Goal: Book appointment/travel/reservation

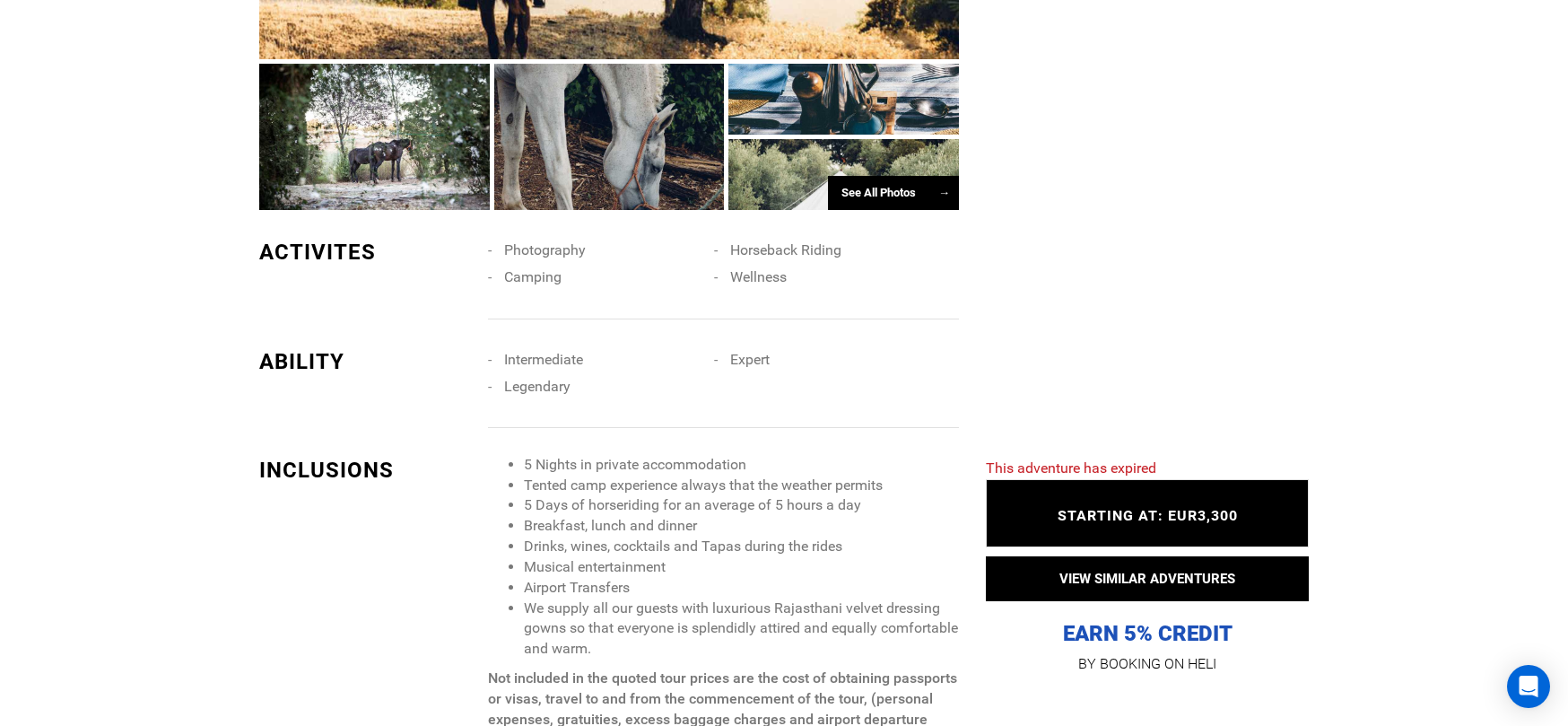
scroll to position [1975, 0]
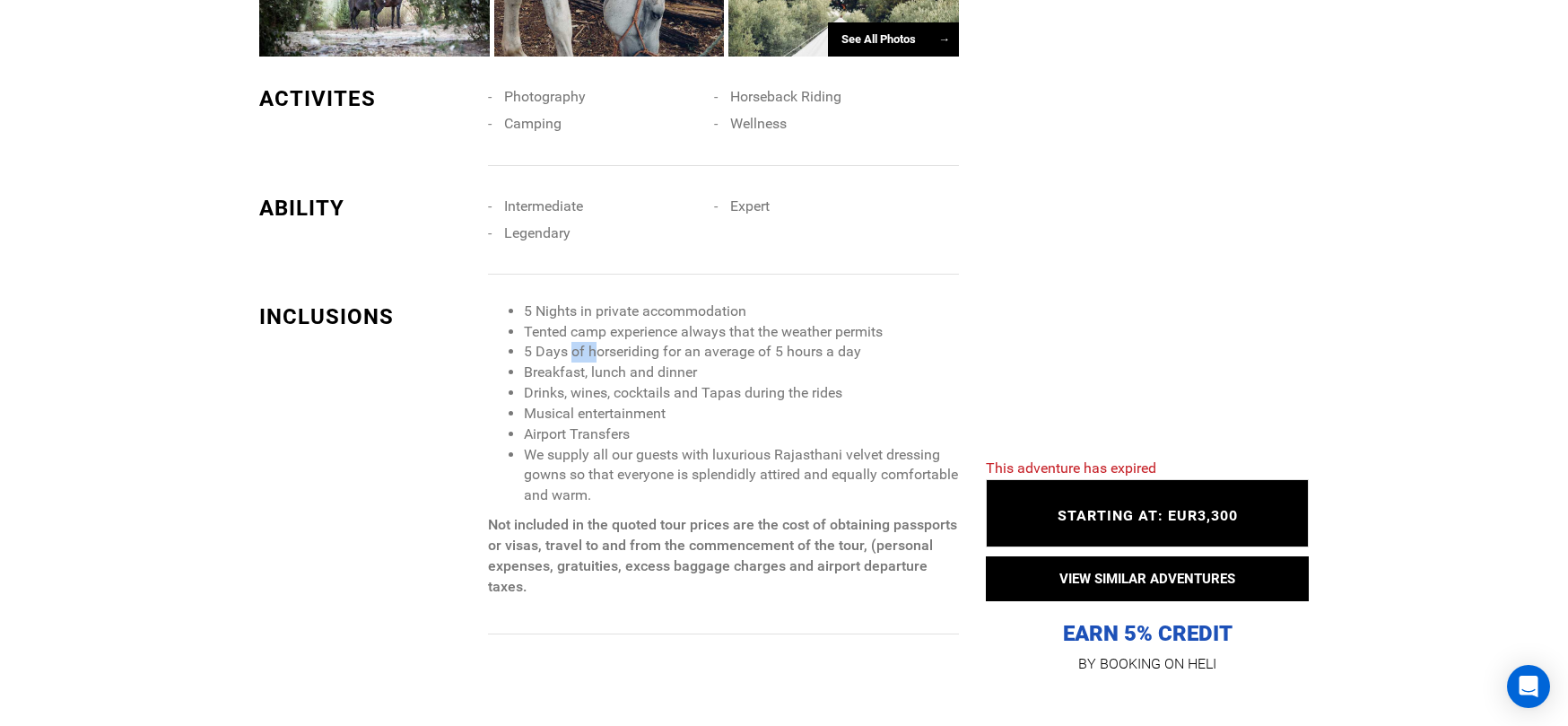
drag, startPoint x: 574, startPoint y: 342, endPoint x: 597, endPoint y: 357, distance: 27.5
click at [597, 357] on li "5 Days of horseriding for an average of 5 hours a day" at bounding box center [741, 352] width 435 height 21
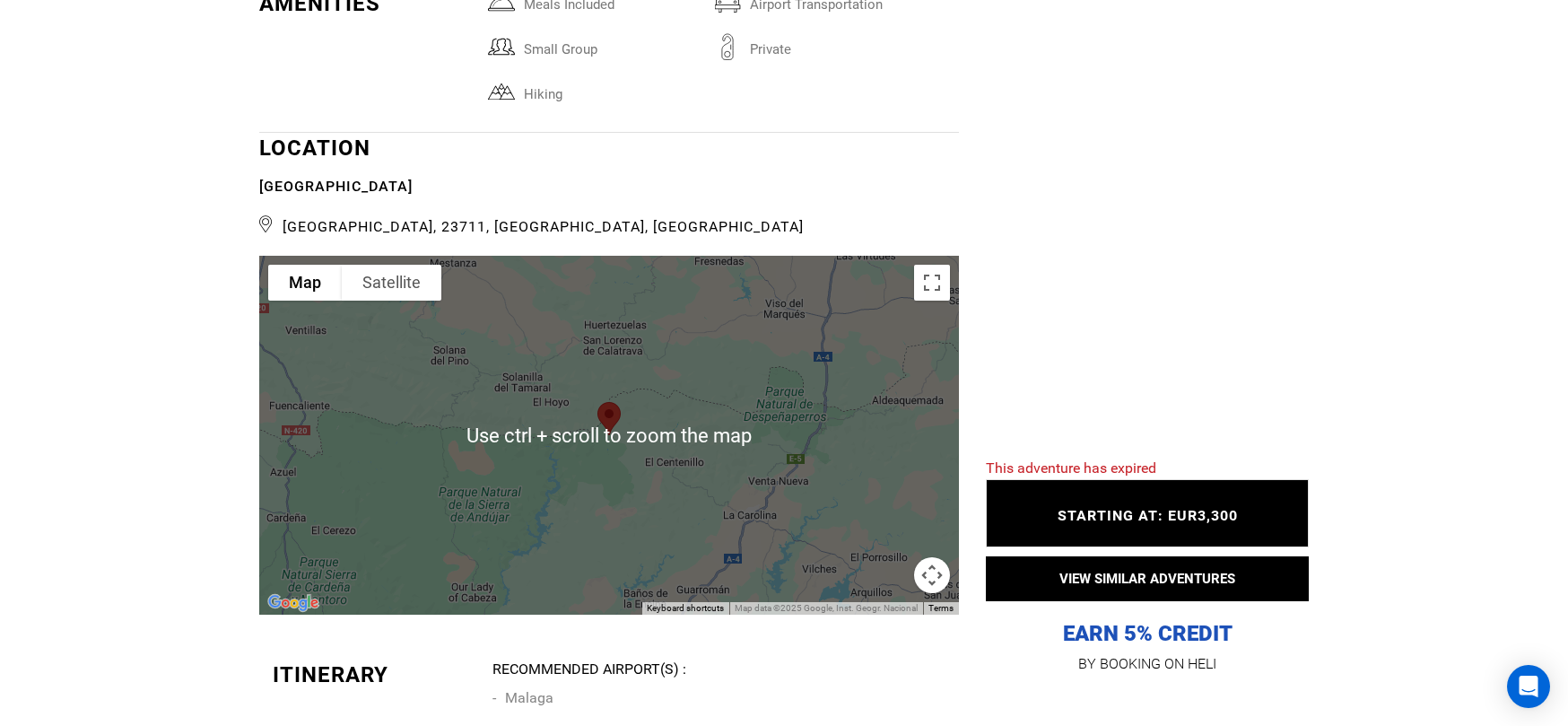
scroll to position [3769, 0]
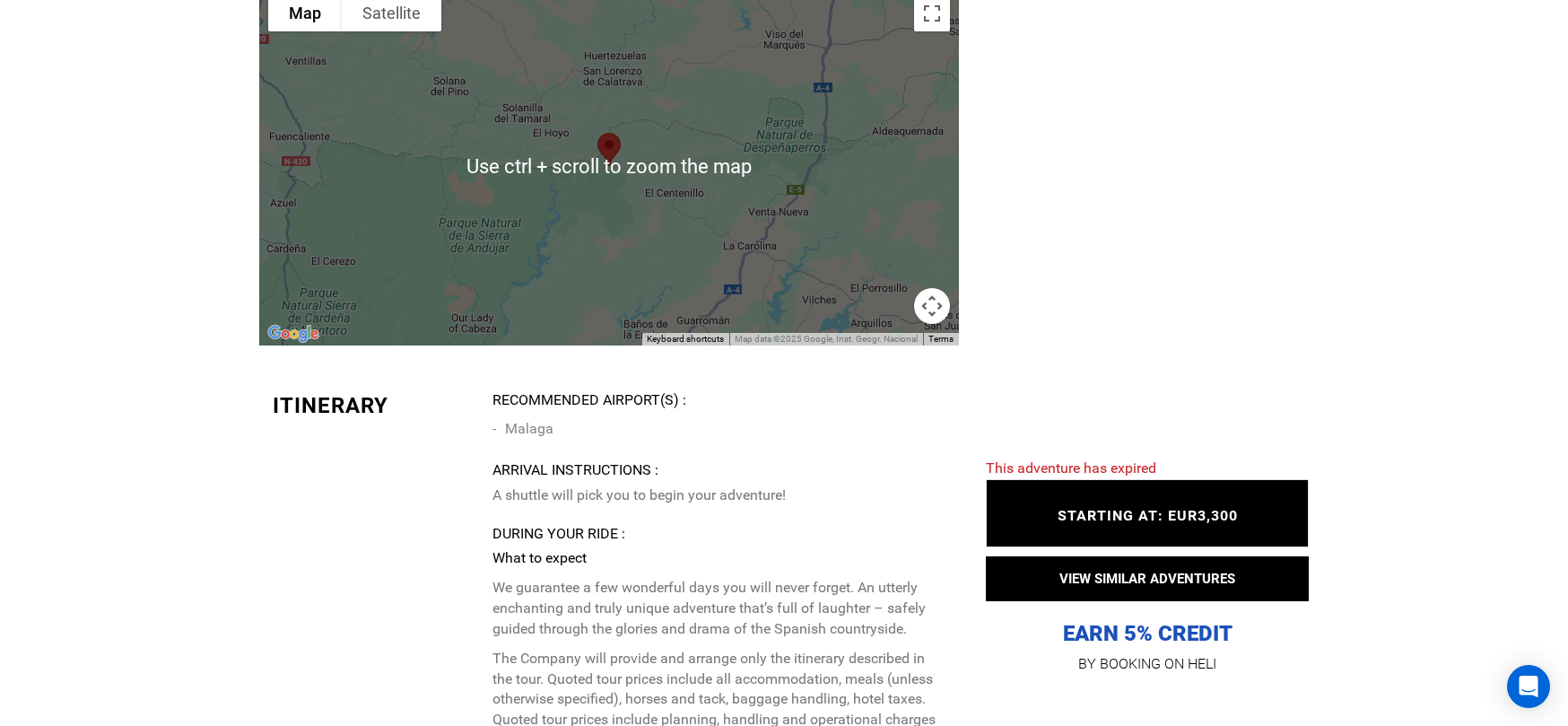
drag, startPoint x: 776, startPoint y: 252, endPoint x: 771, endPoint y: 233, distance: 19.6
click at [771, 233] on div at bounding box center [609, 165] width 699 height 359
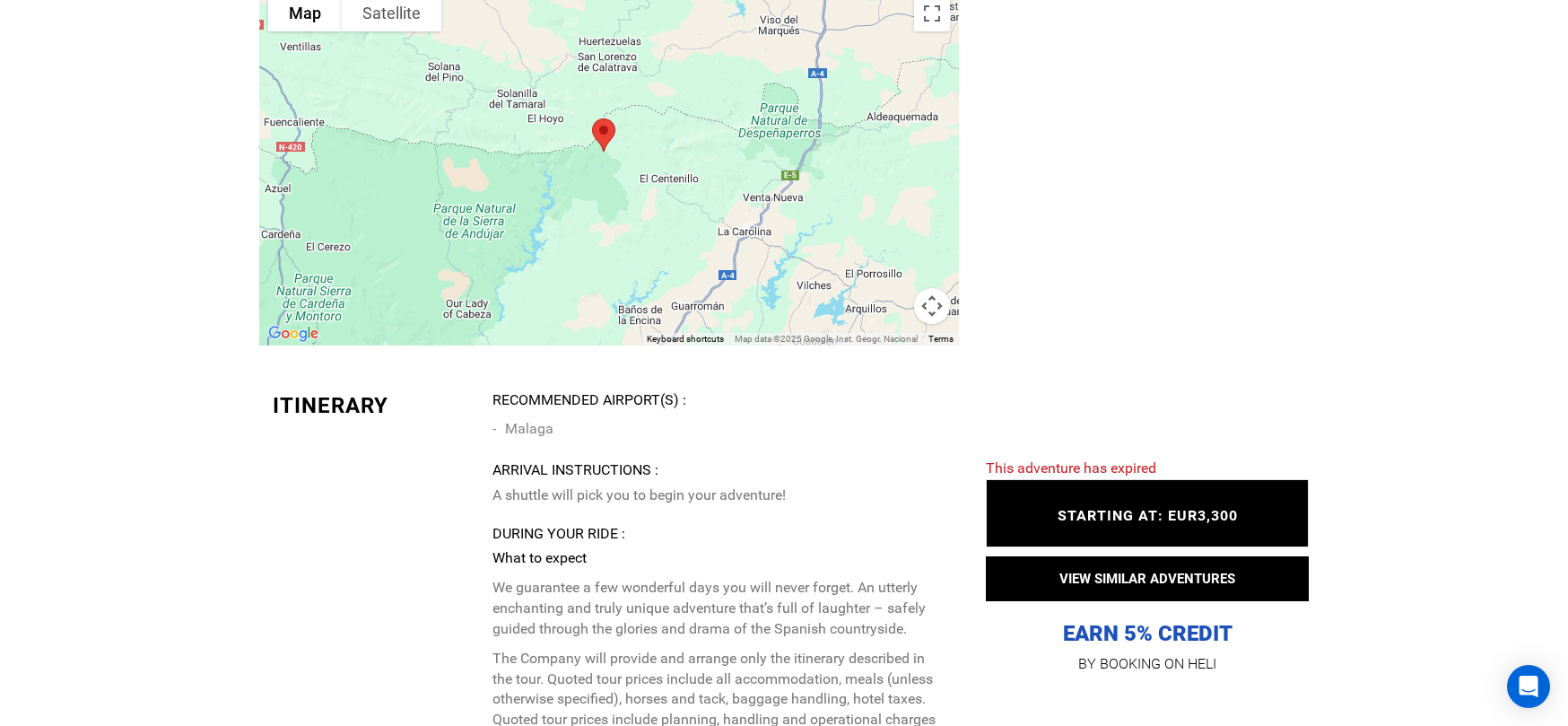
click at [938, 330] on div at bounding box center [609, 165] width 699 height 359
click at [929, 303] on button "Map camera controls" at bounding box center [933, 306] width 36 height 36
click at [883, 303] on button "Zoom out" at bounding box center [887, 306] width 36 height 36
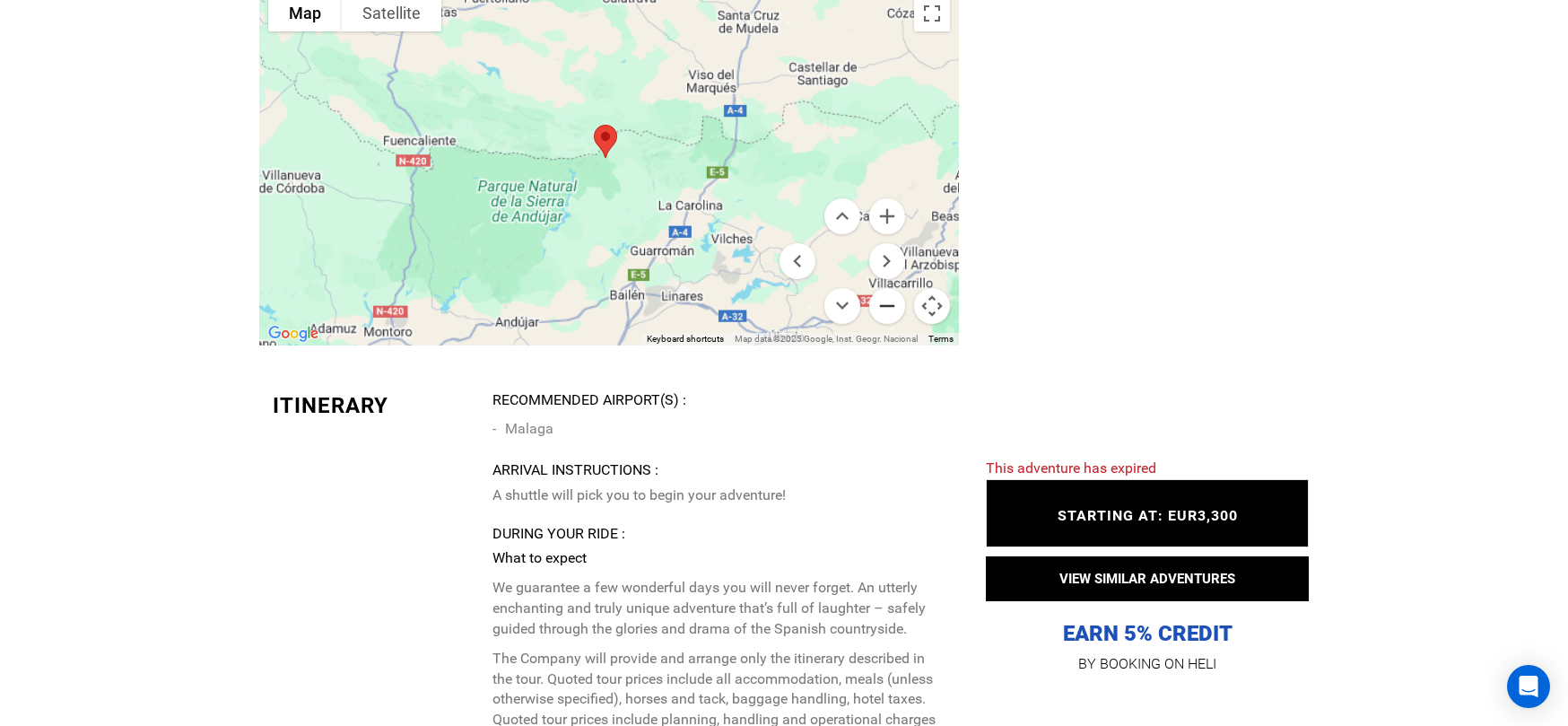
click at [883, 303] on button "Zoom out" at bounding box center [887, 306] width 36 height 36
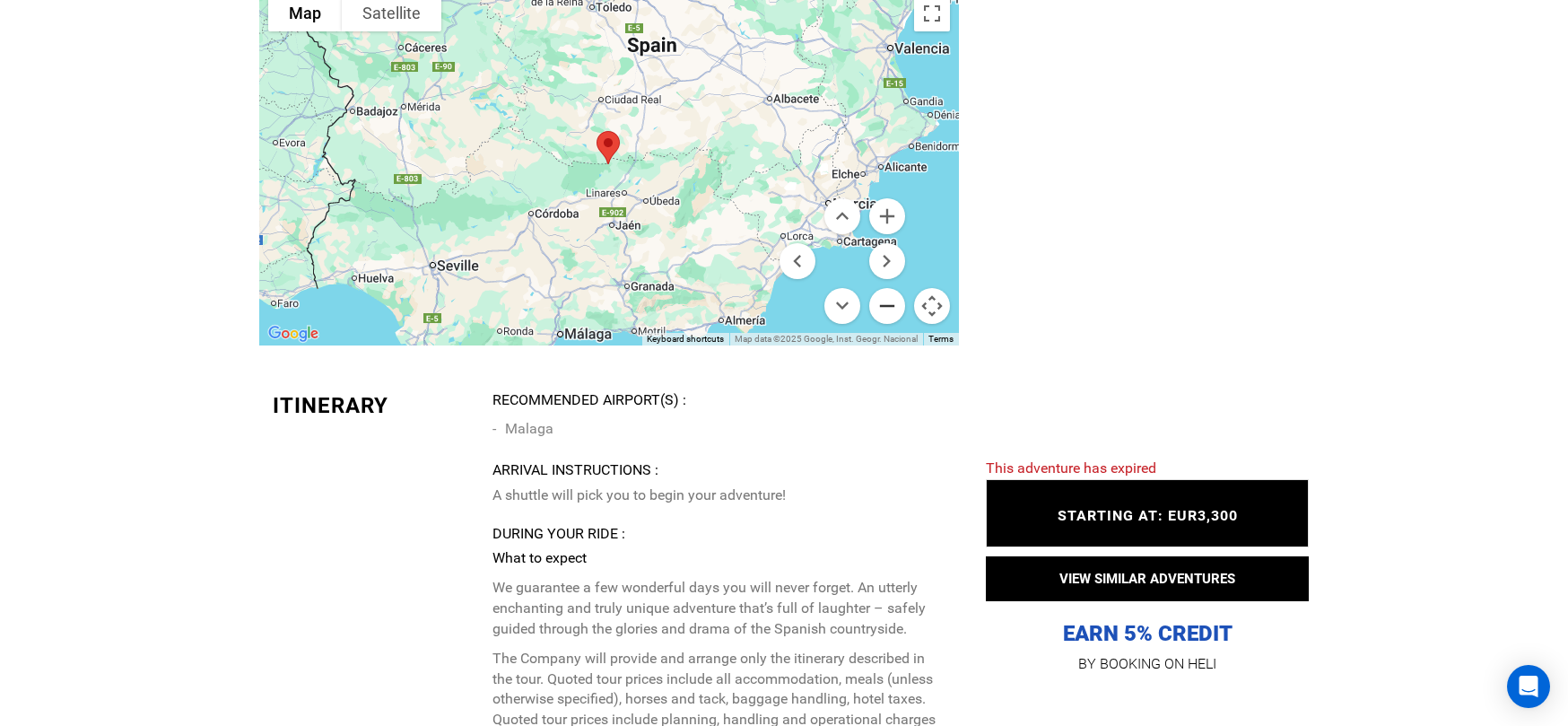
click at [883, 303] on button "Zoom out" at bounding box center [887, 306] width 36 height 36
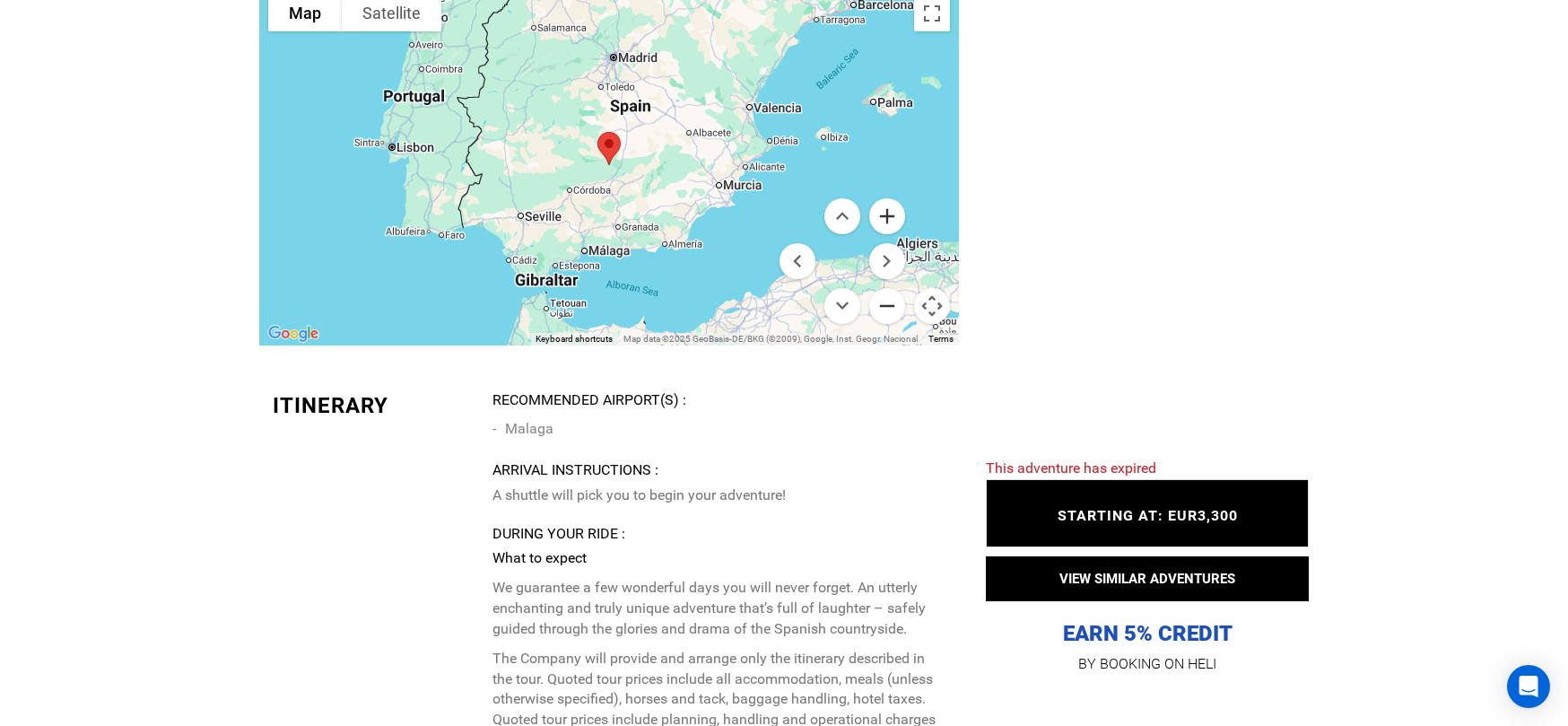
drag, startPoint x: 883, startPoint y: 303, endPoint x: 885, endPoint y: 212, distance: 91.0
click at [885, 222] on menu at bounding box center [842, 260] width 126 height 126
click at [886, 210] on button "Zoom in" at bounding box center [887, 216] width 36 height 36
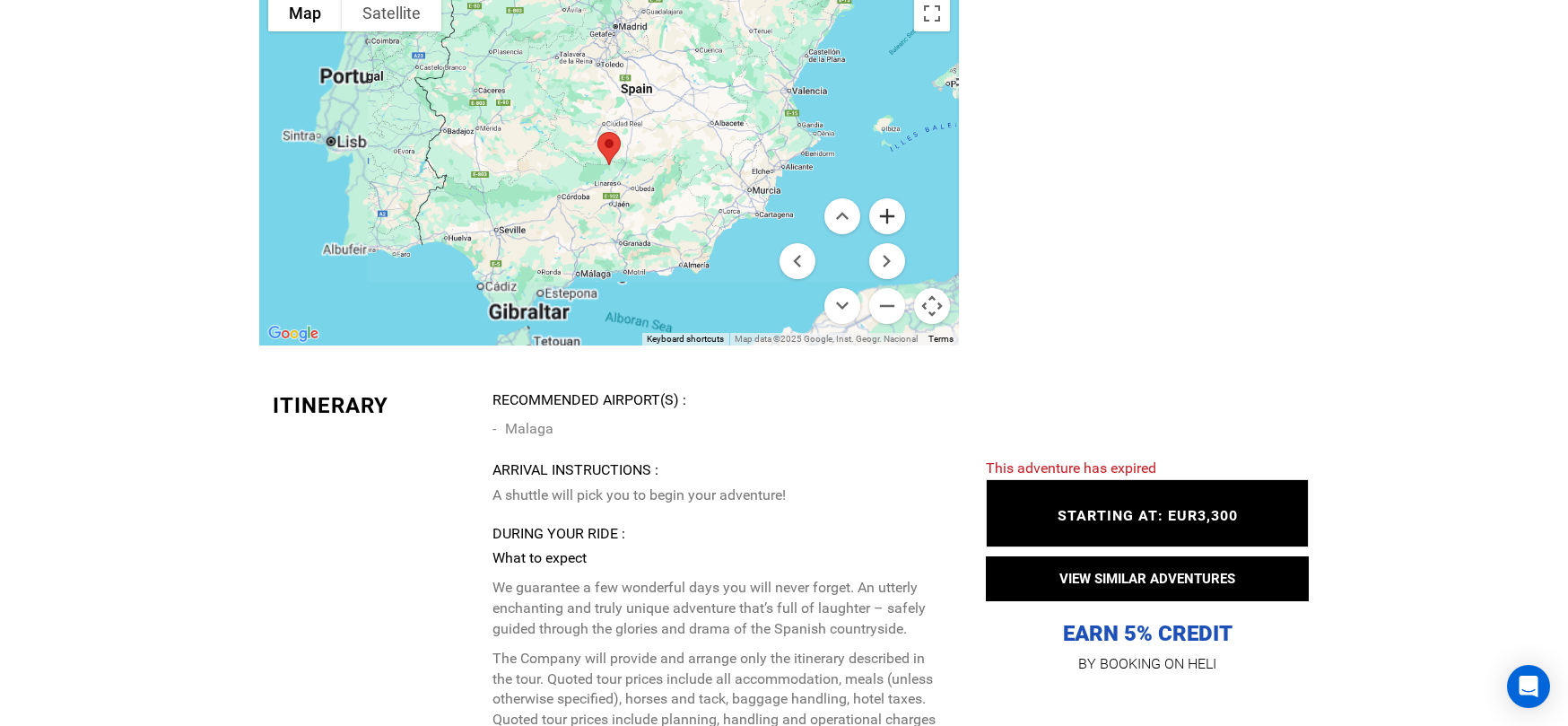
click at [886, 210] on button "Zoom in" at bounding box center [887, 216] width 36 height 36
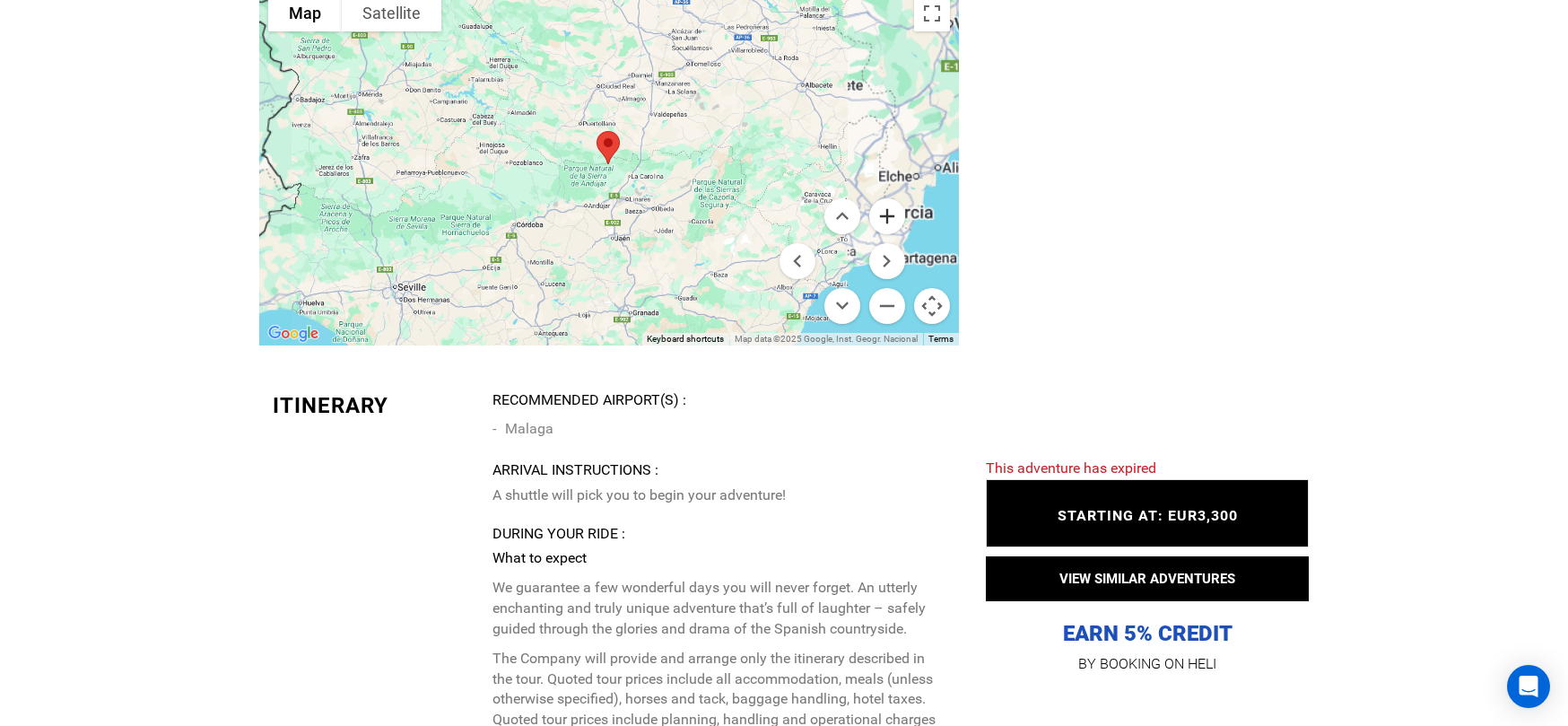
click at [886, 210] on button "Zoom in" at bounding box center [887, 216] width 36 height 36
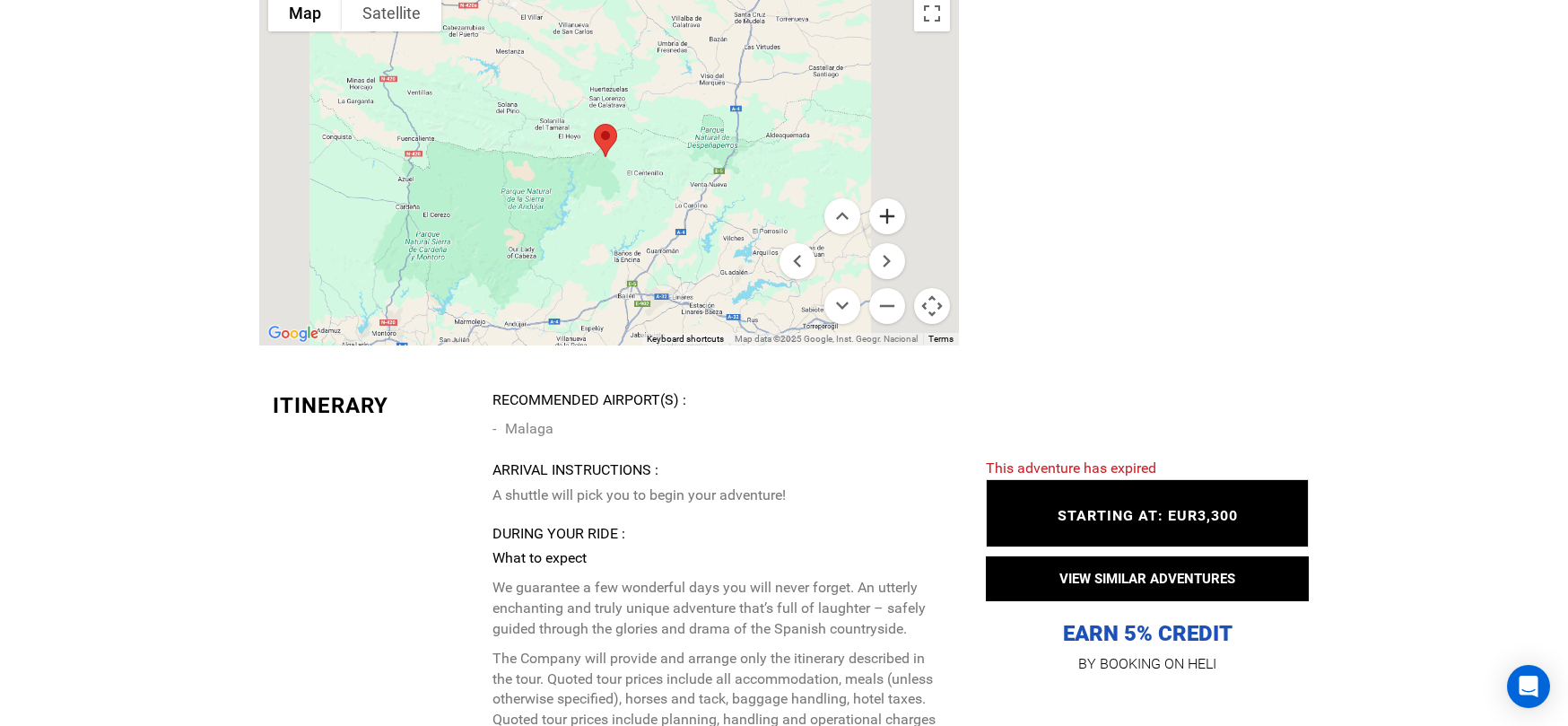
click at [886, 210] on button "Zoom in" at bounding box center [887, 216] width 36 height 36
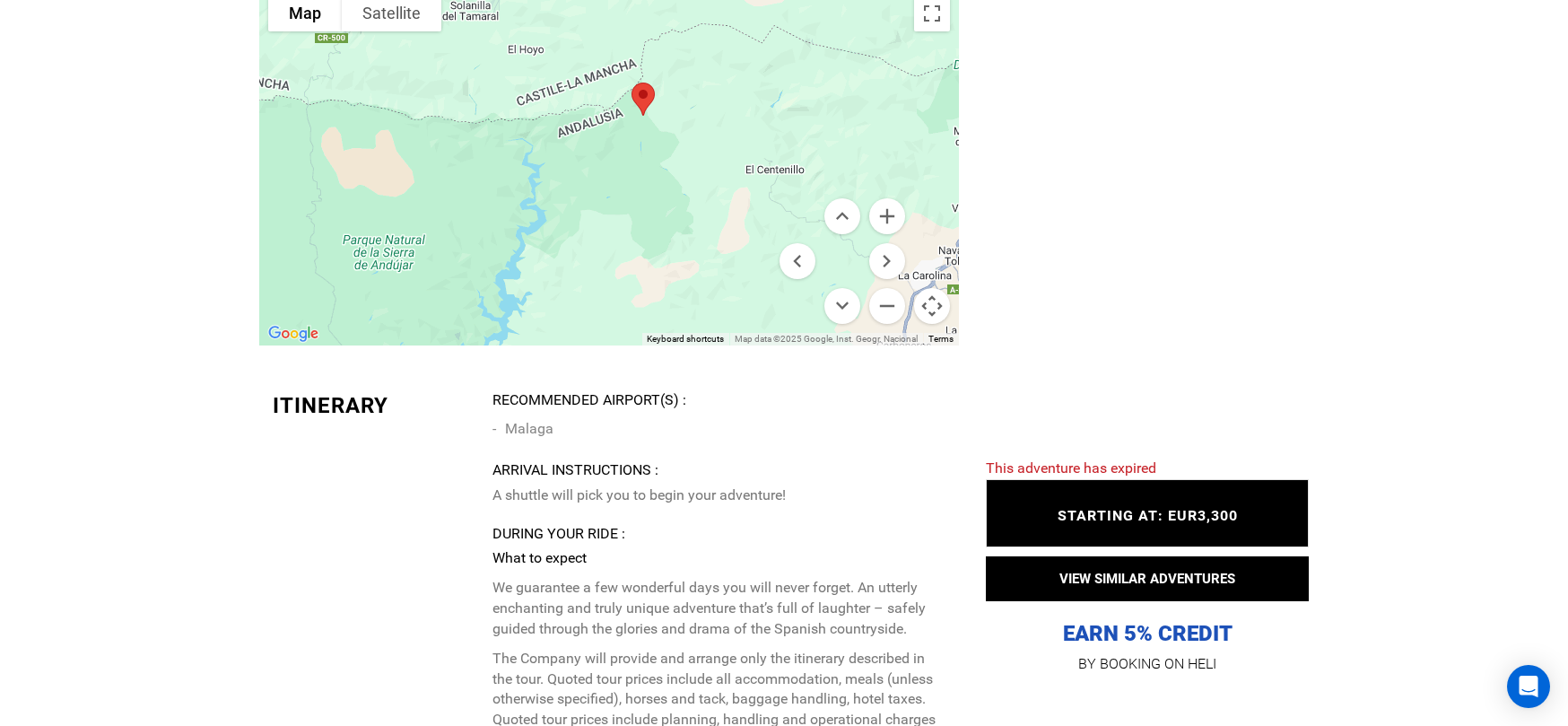
drag, startPoint x: 644, startPoint y: 199, endPoint x: 673, endPoint y: 188, distance: 31.0
click at [673, 188] on div at bounding box center [609, 165] width 699 height 359
